Goal: Transaction & Acquisition: Purchase product/service

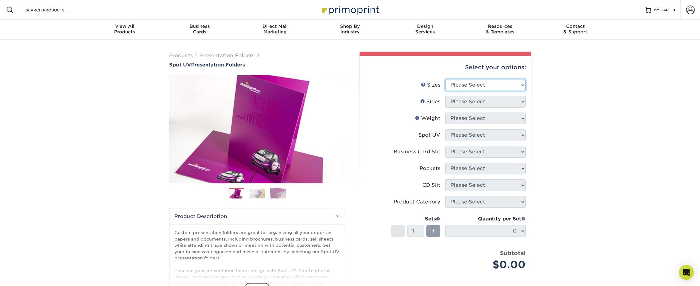
select select "9.00x12.00"
click option "9" x 12"" at bounding box center [0, 0] width 0 height 0
select select "32d3c223-f82c-492b-b915-ba065a00862f"
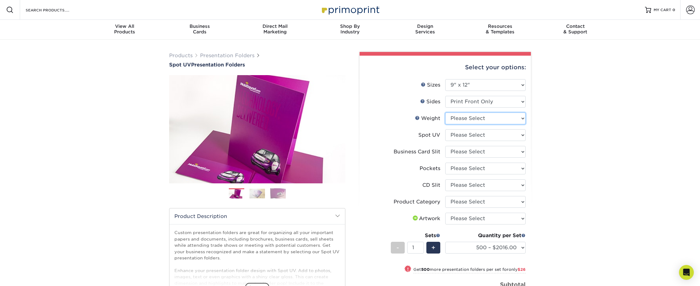
select select "16PT"
select select "1"
select select "8e249328-dfb3-4e9a-9503-f178185f32c5"
click option "On Right (Back) Pocket - Horizontal" at bounding box center [0, 0] width 0 height 0
select select "3dde5b5d-7529-4231-aa75-68ce797fec72"
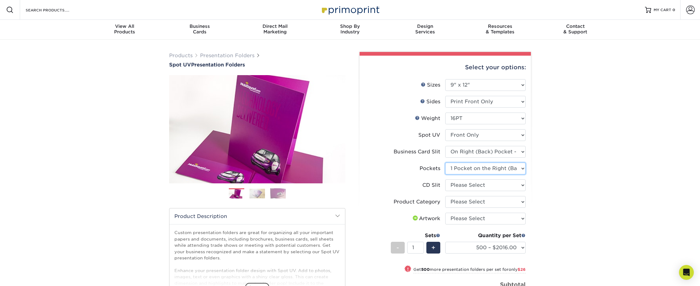
click option "1 Pocket on the Right (Back) Side" at bounding box center [0, 0] width 0 height 0
select select "a092264a-7428-4d8e-b024-417dbebc6e25"
click option "No CD Slit" at bounding box center [0, 0] width 0 height 0
select select "57f7a581-ec4a-49d7-930d-eb044a1d12ac"
click option "Presentation Folders" at bounding box center [0, 0] width 0 height 0
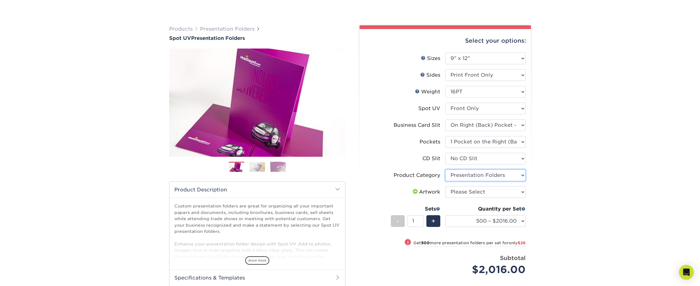
scroll to position [67, 0]
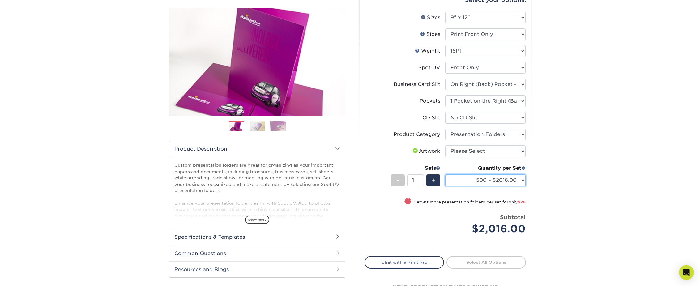
select select "1000 – $2042.00"
click option "1000 – $2042.00" at bounding box center [0, 0] width 0 height 0
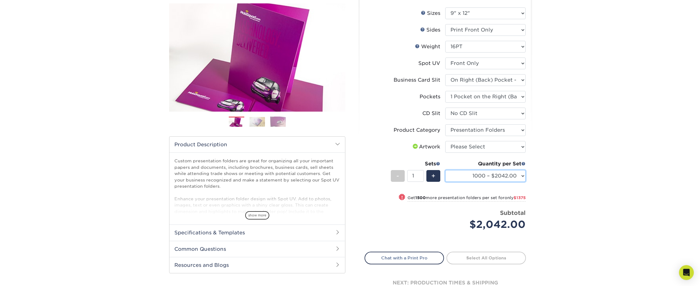
scroll to position [80, 0]
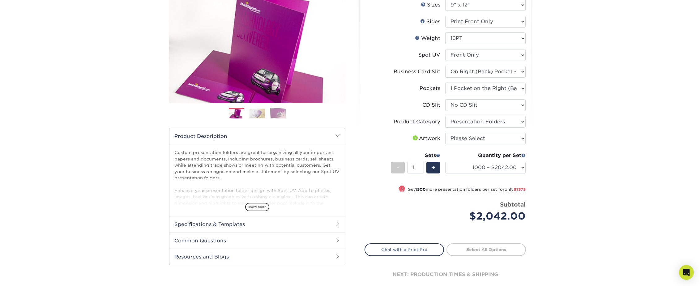
click at [335, 223] on span at bounding box center [337, 223] width 5 height 5
